Goal: Information Seeking & Learning: Find specific fact

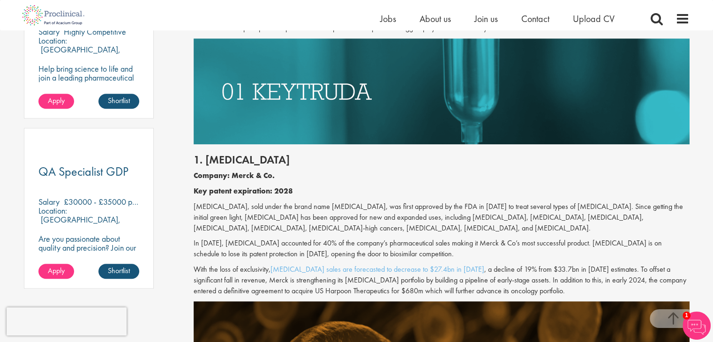
scroll to position [609, 0]
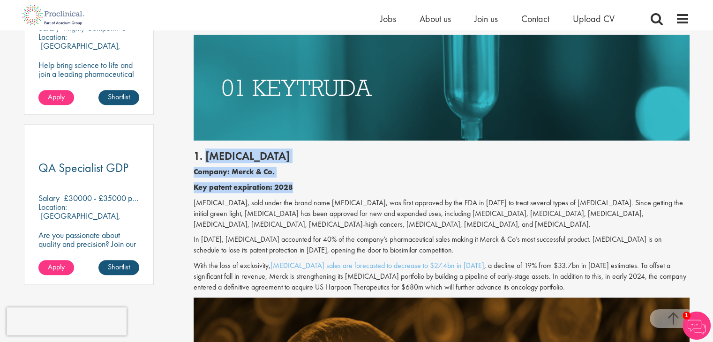
drag, startPoint x: 302, startPoint y: 187, endPoint x: 204, endPoint y: 159, distance: 101.4
click at [204, 159] on div "1. [MEDICAL_DATA] Company: Merck & Co. Key patent expiration: 2028 [MEDICAL_DAT…" at bounding box center [442, 219] width 510 height 157
copy div "[MEDICAL_DATA] Company: Merck & Co. Key patent expiration: 2028"
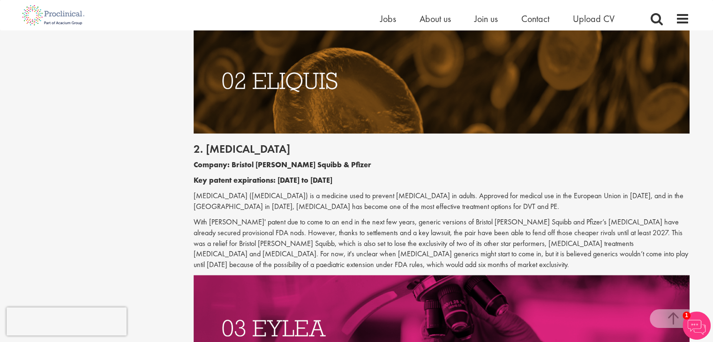
scroll to position [938, 0]
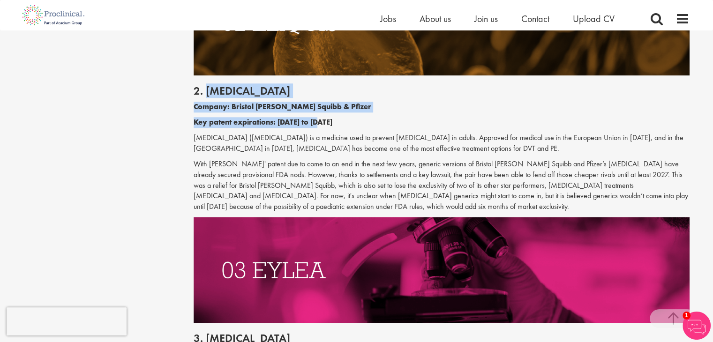
drag, startPoint x: 329, startPoint y: 124, endPoint x: 206, endPoint y: 93, distance: 127.1
click at [206, 93] on div "2. [MEDICAL_DATA] Company: Bristol [PERSON_NAME] Squibb & Pfizer Key patent exp…" at bounding box center [442, 146] width 510 height 142
copy div "[MEDICAL_DATA] Company: Bristol [PERSON_NAME] Squibb & Pfizer Key patent expira…"
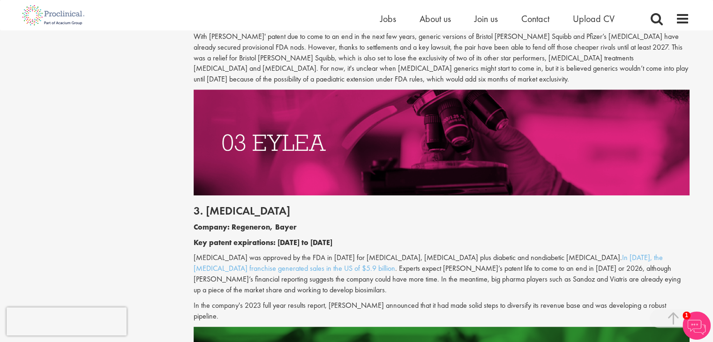
scroll to position [1172, 0]
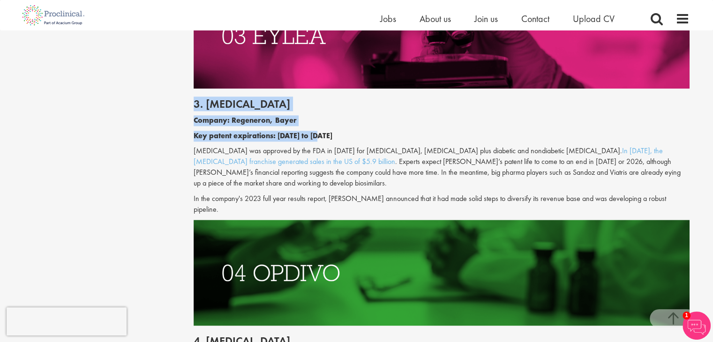
drag, startPoint x: 327, startPoint y: 135, endPoint x: 189, endPoint y: 106, distance: 141.3
copy div "3. [MEDICAL_DATA] Company: Regeneron, Bayer Key patent expirations: [DATE] to […"
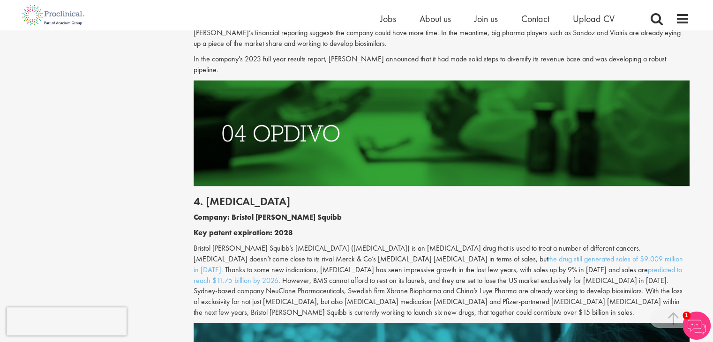
scroll to position [1313, 0]
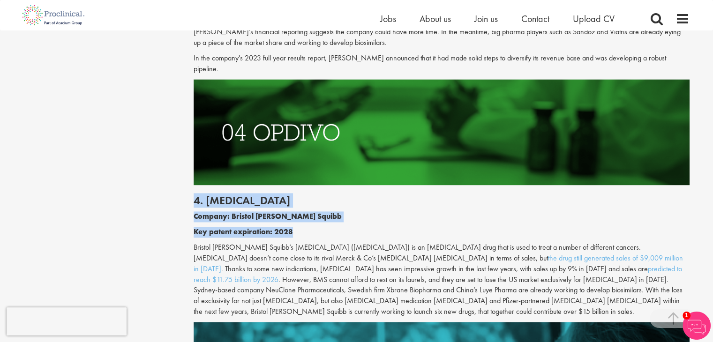
drag, startPoint x: 288, startPoint y: 222, endPoint x: 188, endPoint y: 188, distance: 106.1
copy div "4. [MEDICAL_DATA] Company: Bristol [PERSON_NAME] Squibb Key patent expiration: …"
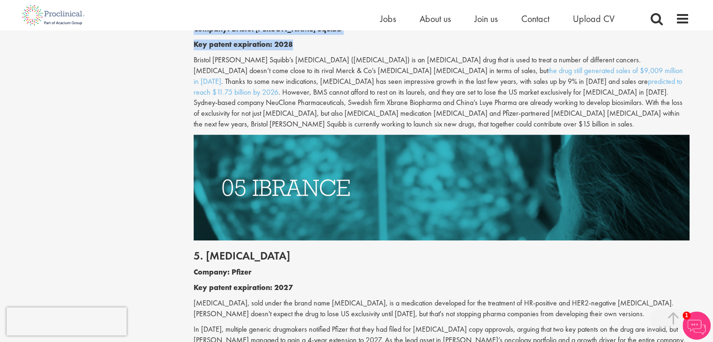
scroll to position [1641, 0]
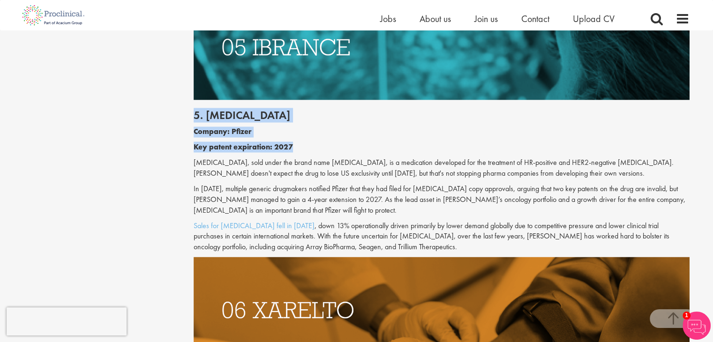
drag, startPoint x: 302, startPoint y: 127, endPoint x: 195, endPoint y: 98, distance: 110.8
click at [195, 100] on div "5. [MEDICAL_DATA] Company: Pfizer Key patent expiration: 2027 [MEDICAL_DATA], s…" at bounding box center [442, 178] width 510 height 157
copy div "5. [MEDICAL_DATA] Company: Pfizer Key patent expiration: 2027"
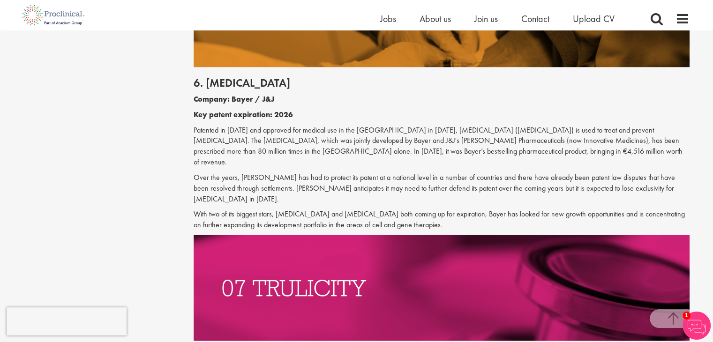
scroll to position [1922, 0]
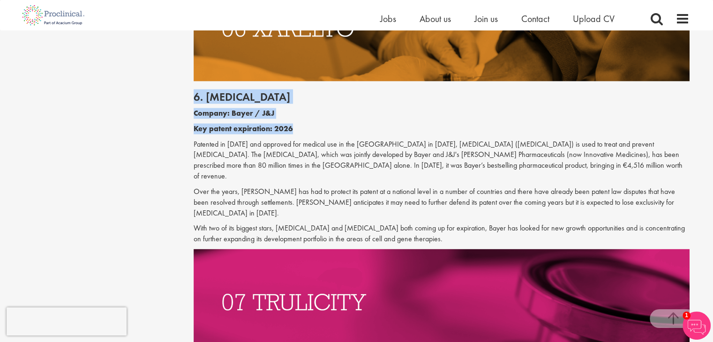
drag, startPoint x: 297, startPoint y: 110, endPoint x: 180, endPoint y: 81, distance: 120.2
copy div "6. [MEDICAL_DATA] Company: Bayer / J&J Key patent expiration: 2026"
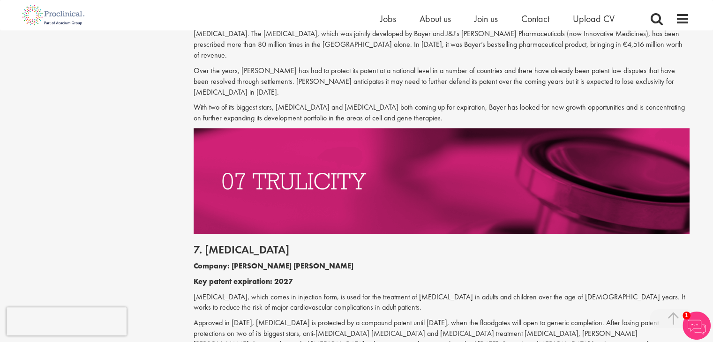
scroll to position [2063, 0]
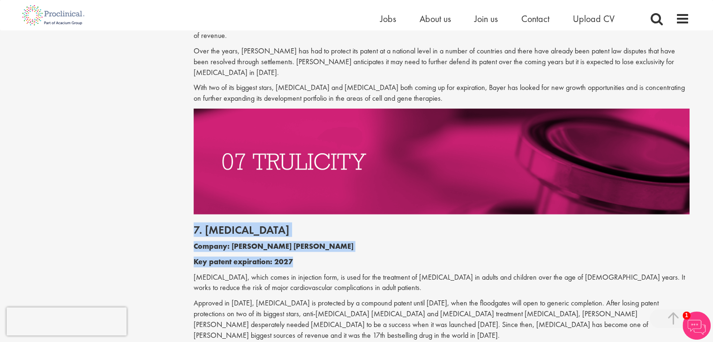
drag, startPoint x: 297, startPoint y: 218, endPoint x: 176, endPoint y: 185, distance: 125.4
copy div "7. [MEDICAL_DATA] Company: [PERSON_NAME] [PERSON_NAME] Key patent expiration: 2…"
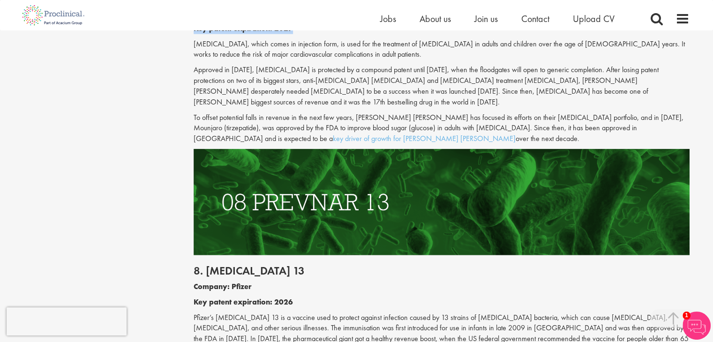
scroll to position [2344, 0]
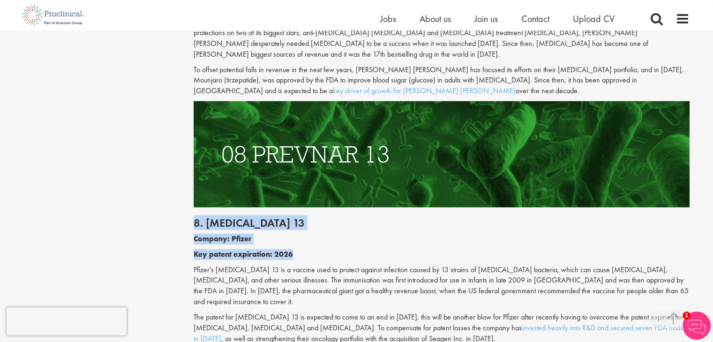
drag, startPoint x: 278, startPoint y: 199, endPoint x: 194, endPoint y: 170, distance: 88.8
click at [194, 208] on div "8. [MEDICAL_DATA] 13 Company: Pfizer Key patent expiration: 2026 Pfizer’s [MEDI…" at bounding box center [442, 279] width 510 height 142
copy div "8. [MEDICAL_DATA] 13 Company: Pfizer Key patent expiration: 2026"
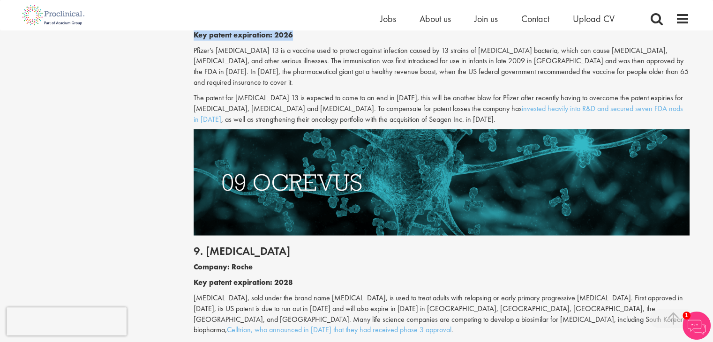
scroll to position [2672, 0]
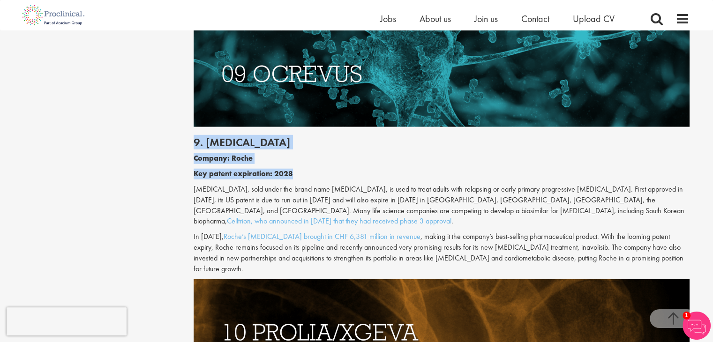
drag, startPoint x: 299, startPoint y: 115, endPoint x: 193, endPoint y: 81, distance: 111.2
click at [193, 127] on div "9. [MEDICAL_DATA] Company: Roche Key patent expiration: 2028 [MEDICAL_DATA], so…" at bounding box center [442, 203] width 510 height 152
copy div "9. [MEDICAL_DATA] Company: Roche Key patent expiration: 2028"
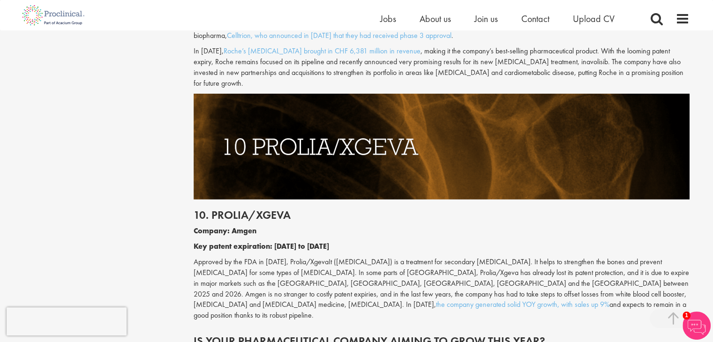
scroll to position [2860, 0]
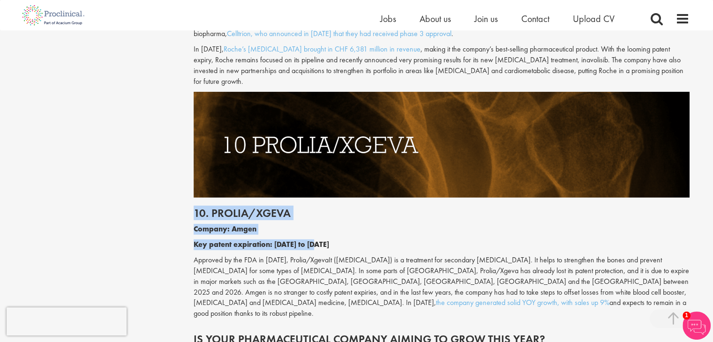
drag, startPoint x: 328, startPoint y: 170, endPoint x: 195, endPoint y: 136, distance: 137.3
click at [195, 198] on div "10. Prolia/Xgeva Company: Amgen Key patent expiration: [DATE] to [DATE] Approve…" at bounding box center [442, 261] width 510 height 126
copy div "10. Prolia/Xgeva Company: Amgen Key patent expiration: [DATE] to [DATE]"
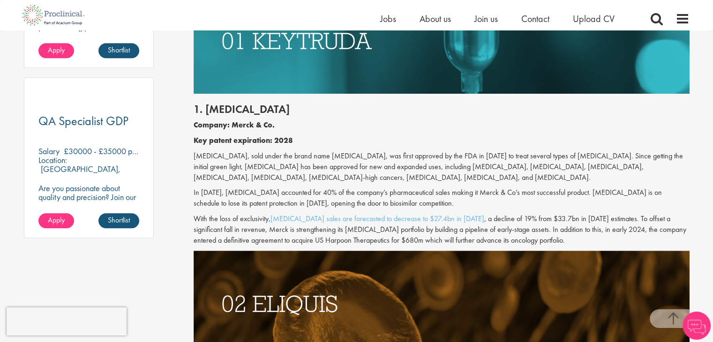
scroll to position [844, 0]
